Goal: Information Seeking & Learning: Compare options

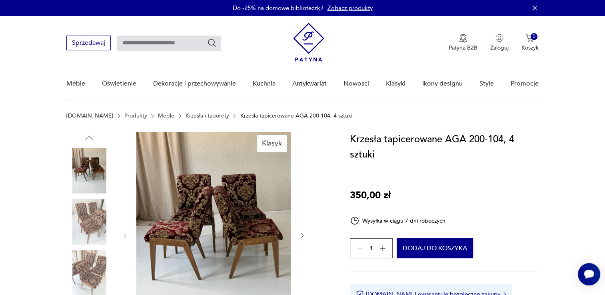
click at [201, 191] on img at bounding box center [213, 235] width 154 height 206
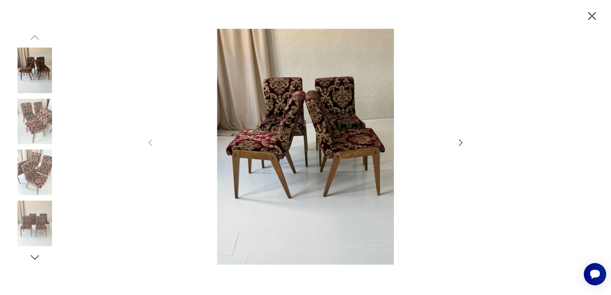
click at [462, 143] on icon "button" at bounding box center [461, 143] width 10 height 10
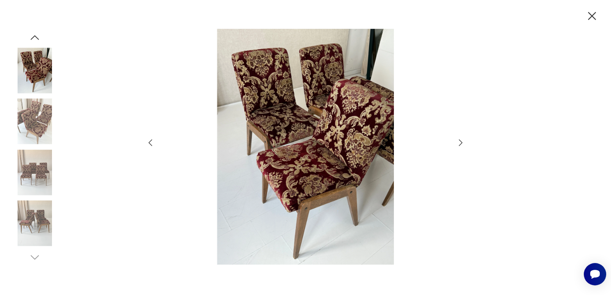
click at [462, 143] on icon "button" at bounding box center [461, 143] width 10 height 10
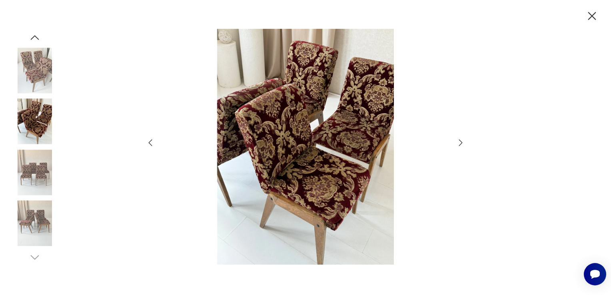
click at [462, 143] on icon "button" at bounding box center [461, 143] width 10 height 10
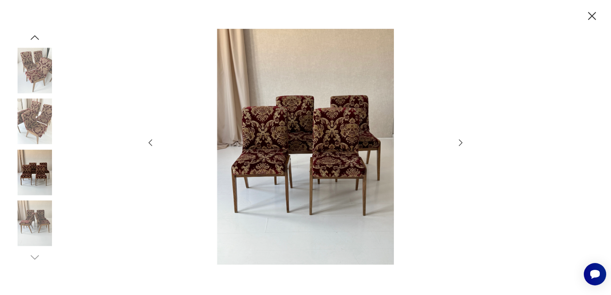
click at [591, 16] on icon "button" at bounding box center [592, 16] width 8 height 8
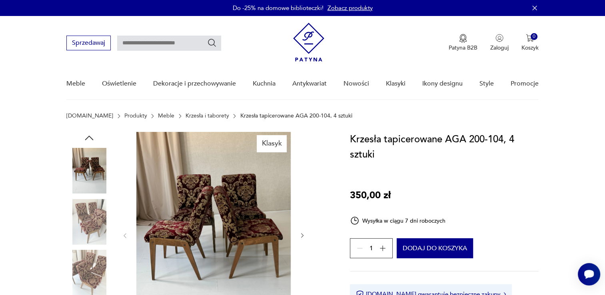
click at [193, 113] on link "Krzesła i taborety" at bounding box center [207, 116] width 44 height 6
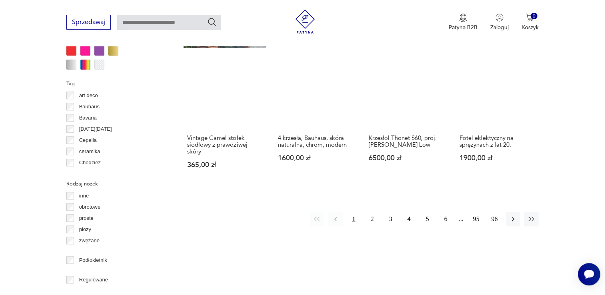
scroll to position [818, 0]
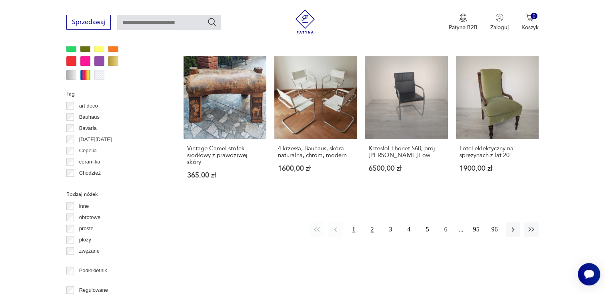
click at [370, 222] on button "2" at bounding box center [372, 229] width 14 height 14
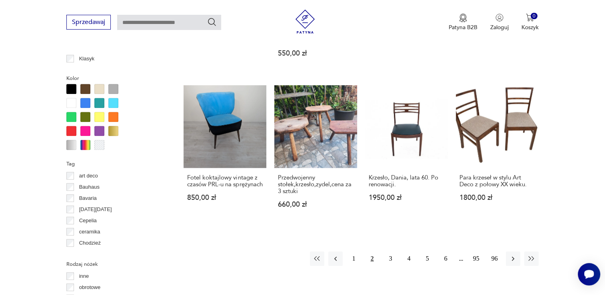
scroll to position [751, 0]
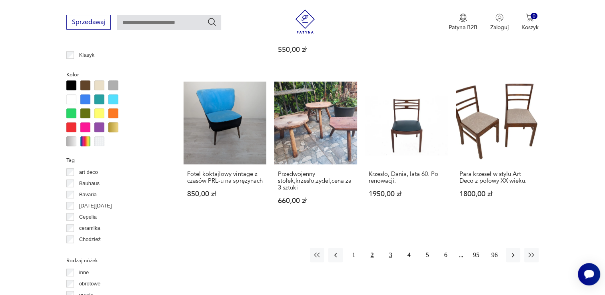
click at [384, 248] on button "3" at bounding box center [390, 255] width 14 height 14
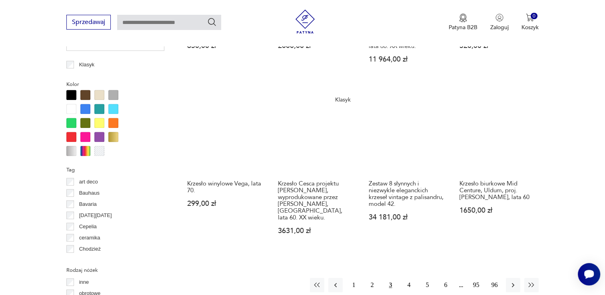
scroll to position [736, 0]
